Goal: Information Seeking & Learning: Learn about a topic

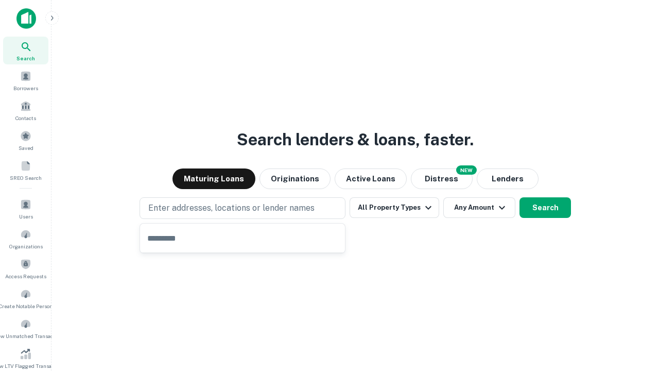
type input "**********"
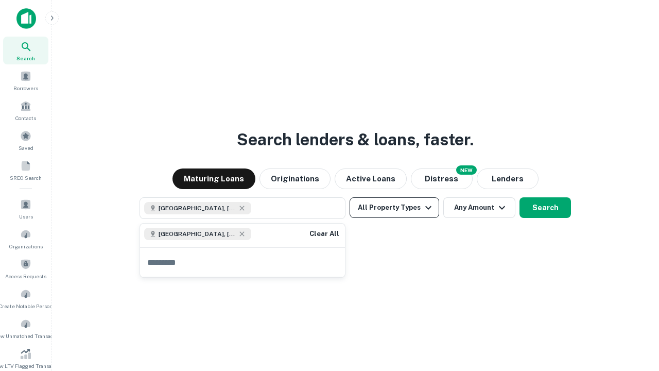
click at [395, 208] on button "All Property Types" at bounding box center [395, 207] width 90 height 21
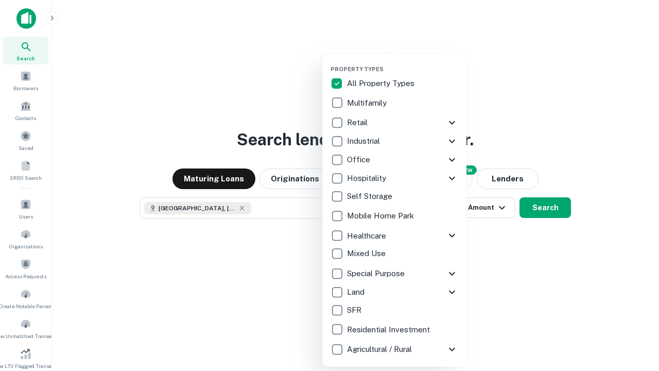
click at [403, 62] on button "button" at bounding box center [403, 62] width 144 height 1
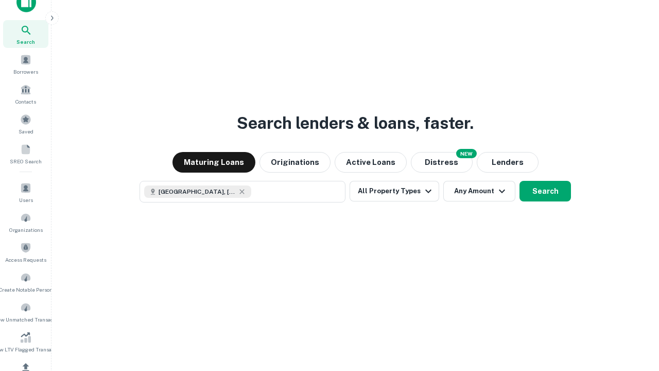
scroll to position [6, 124]
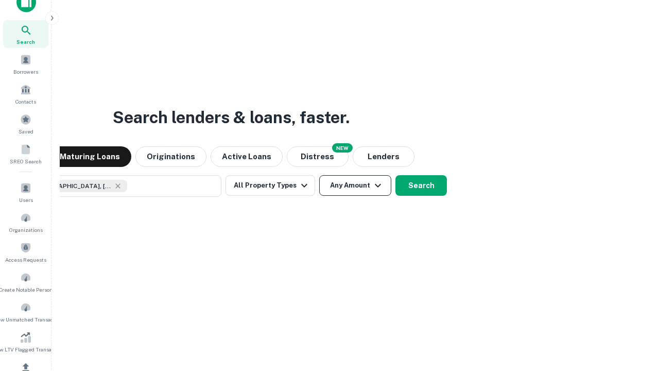
click at [319, 175] on button "Any Amount" at bounding box center [355, 185] width 72 height 21
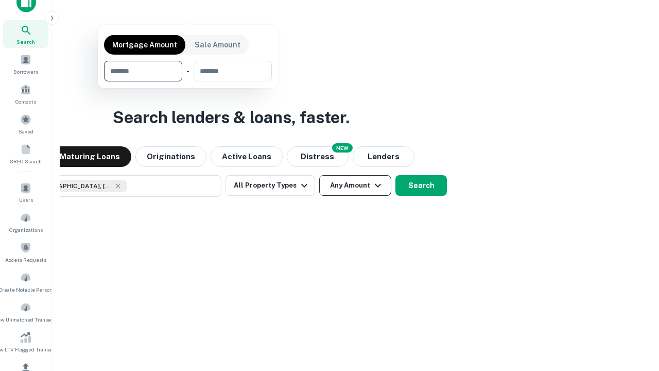
scroll to position [74, 292]
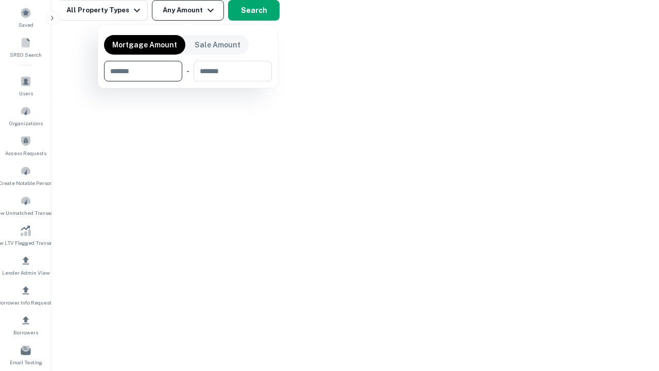
type input "*******"
click at [188, 81] on button "button" at bounding box center [188, 81] width 168 height 1
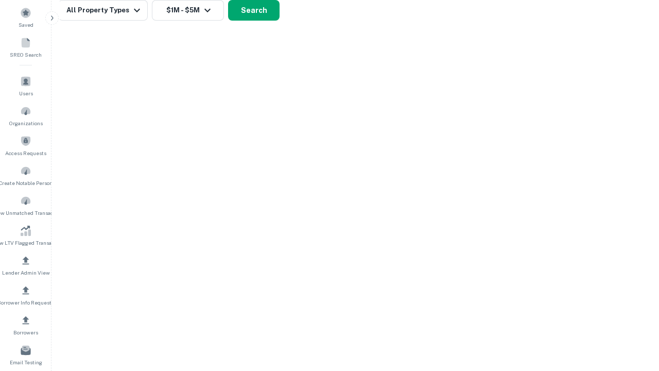
scroll to position [6, 190]
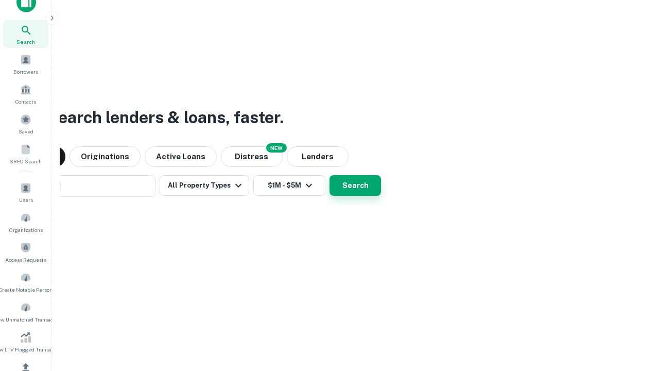
click at [330, 175] on button "Search" at bounding box center [356, 185] width 52 height 21
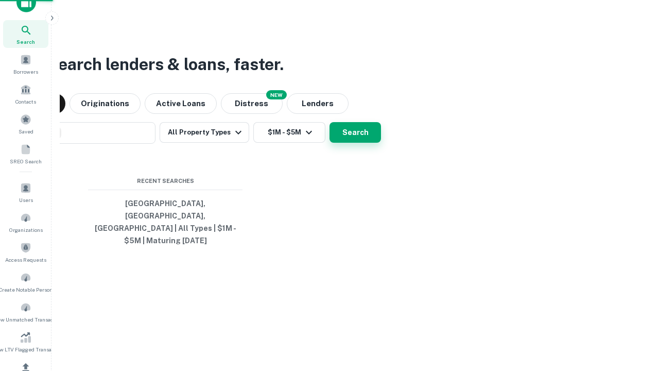
scroll to position [33, 292]
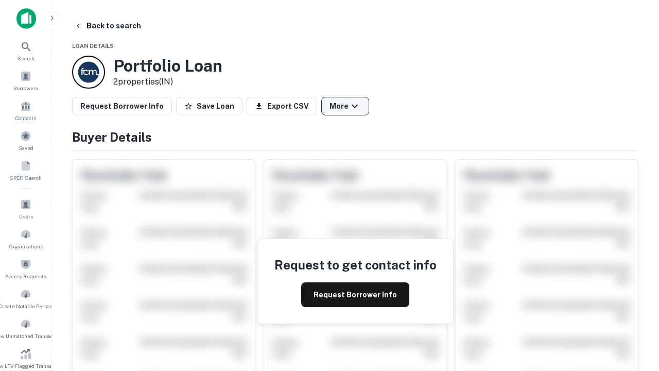
click at [345, 106] on button "More" at bounding box center [345, 106] width 48 height 19
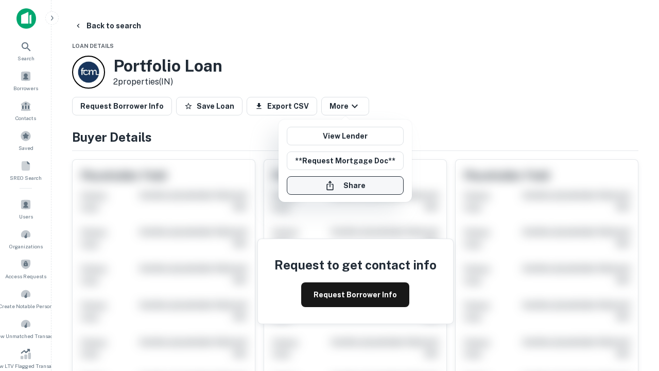
click at [345, 185] on button "Share" at bounding box center [345, 185] width 117 height 19
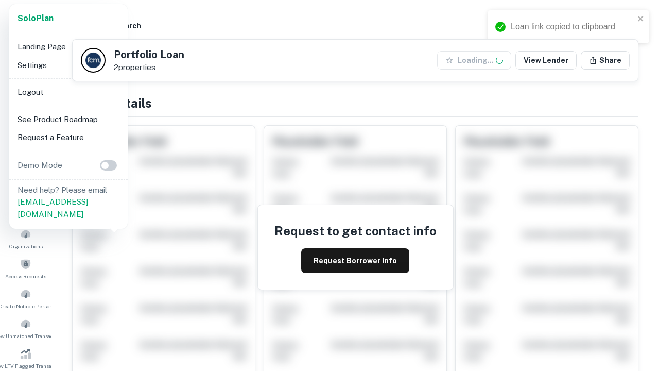
scroll to position [359, 0]
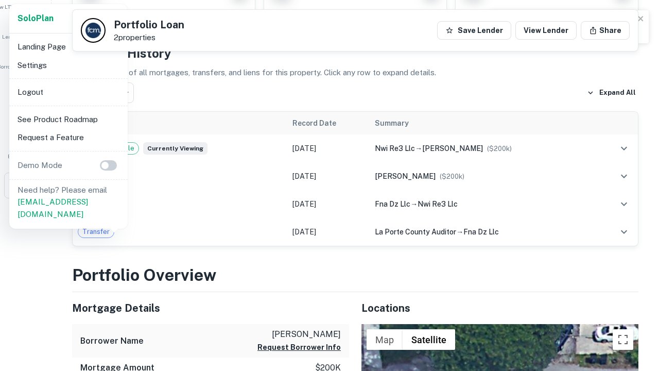
click at [68, 92] on li "Logout" at bounding box center [68, 92] width 110 height 19
